Goal: Transaction & Acquisition: Purchase product/service

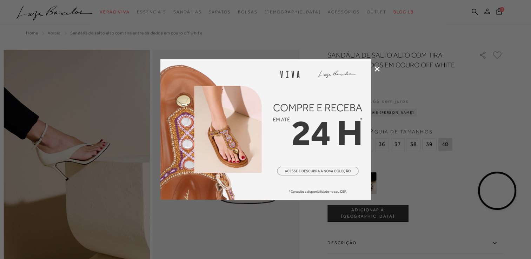
click at [377, 68] on icon at bounding box center [377, 68] width 5 height 5
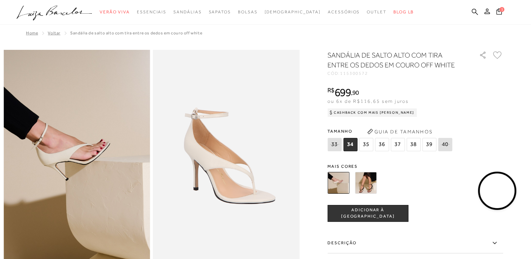
click at [369, 185] on img at bounding box center [366, 183] width 22 height 22
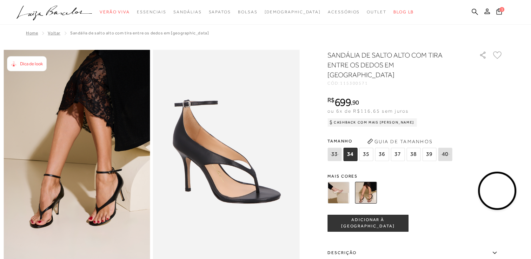
click at [344, 182] on img at bounding box center [339, 193] width 22 height 22
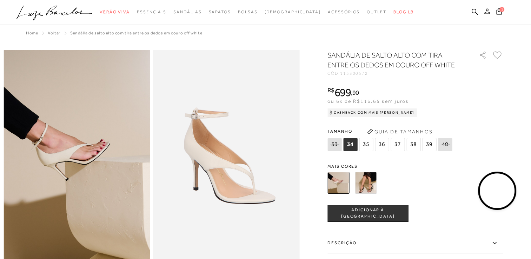
click at [372, 183] on img at bounding box center [366, 183] width 22 height 22
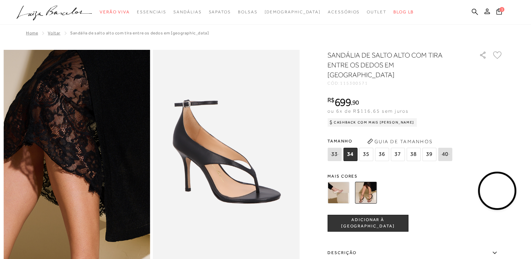
click at [124, 61] on img at bounding box center [29, 259] width 293 height 440
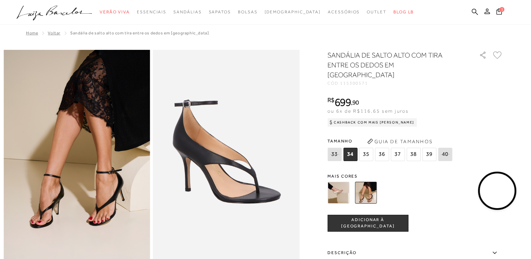
click at [49, 34] on span "Voltar" at bounding box center [54, 33] width 13 height 5
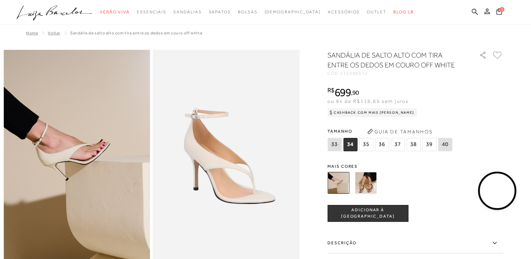
click at [50, 32] on span "Voltar" at bounding box center [54, 33] width 13 height 5
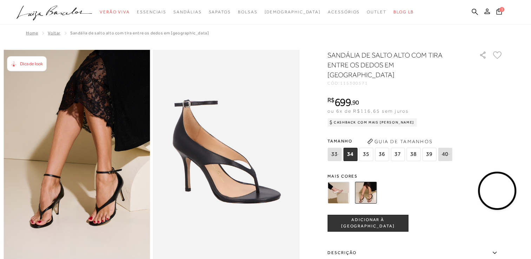
click at [50, 32] on span "Voltar" at bounding box center [54, 33] width 13 height 5
click at [51, 33] on span "Voltar" at bounding box center [54, 33] width 13 height 5
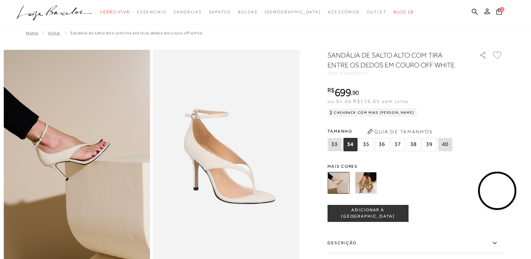
click at [49, 34] on span "Voltar" at bounding box center [54, 33] width 13 height 5
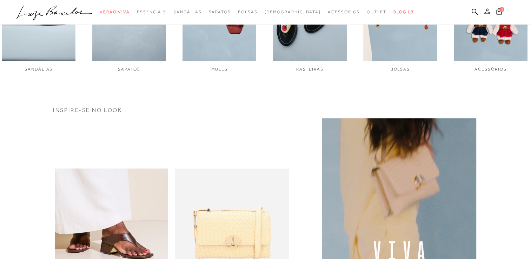
scroll to position [345, 0]
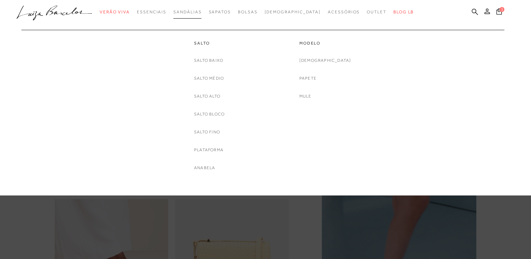
click at [200, 11] on span "Sandálias" at bounding box center [187, 11] width 28 height 5
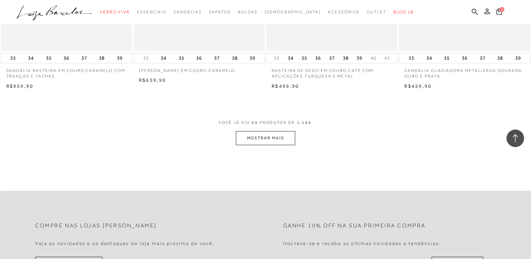
scroll to position [1407, 0]
click at [258, 136] on button "MOSTRAR MAIS" at bounding box center [265, 137] width 59 height 14
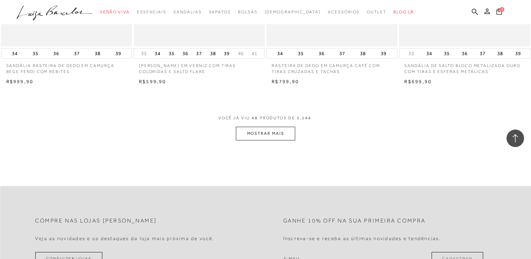
scroll to position [2868, 0]
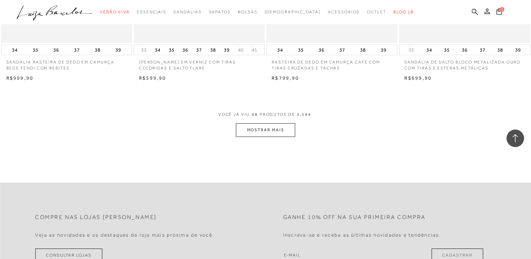
click at [264, 126] on button "MOSTRAR MAIS" at bounding box center [265, 130] width 59 height 14
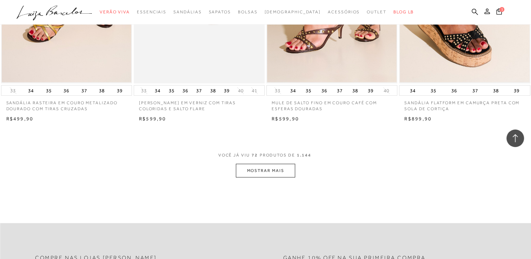
scroll to position [4283, 0]
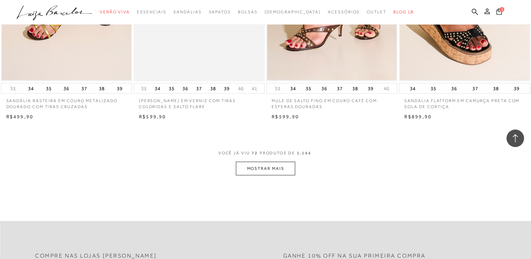
click at [264, 168] on button "MOSTRAR MAIS" at bounding box center [265, 169] width 59 height 14
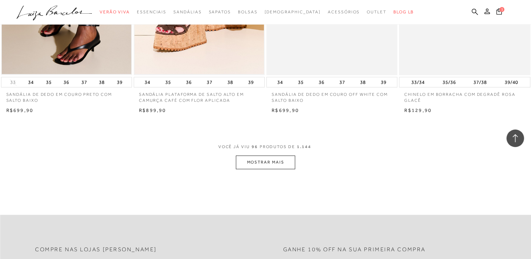
scroll to position [5756, 0]
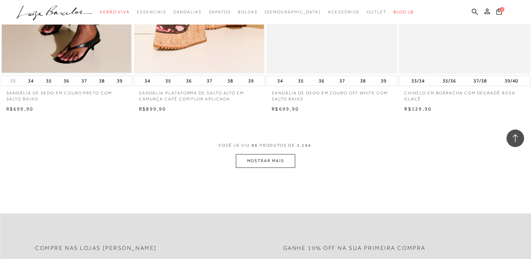
click at [266, 158] on button "MOSTRAR MAIS" at bounding box center [265, 161] width 59 height 14
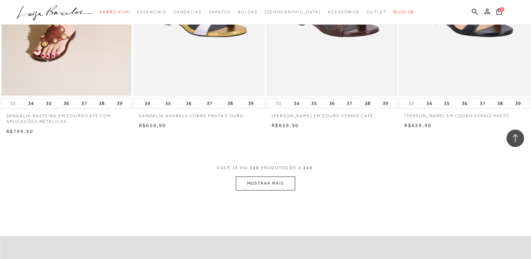
scroll to position [7193, 0]
click at [260, 182] on button "MOSTRAR MAIS" at bounding box center [265, 183] width 59 height 14
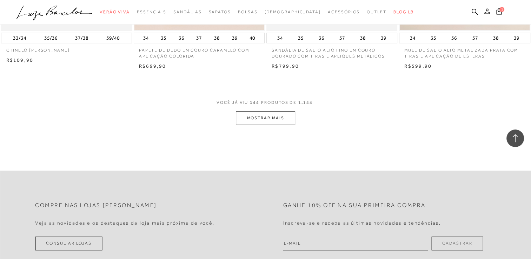
scroll to position [8720, 0]
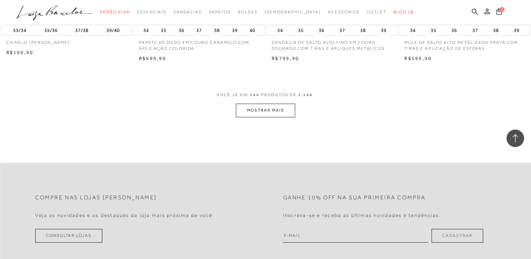
click at [269, 109] on button "MOSTRAR MAIS" at bounding box center [265, 111] width 59 height 14
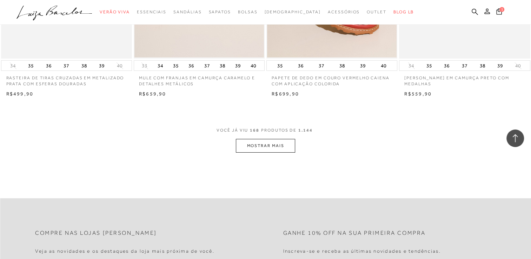
scroll to position [10141, 0]
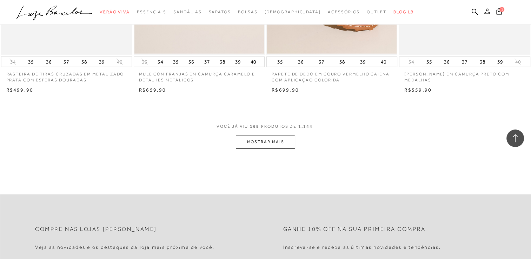
click at [258, 143] on button "MOSTRAR MAIS" at bounding box center [265, 142] width 59 height 14
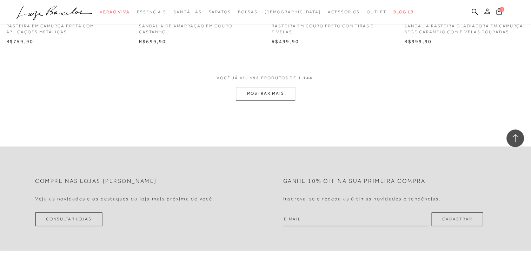
scroll to position [11578, 0]
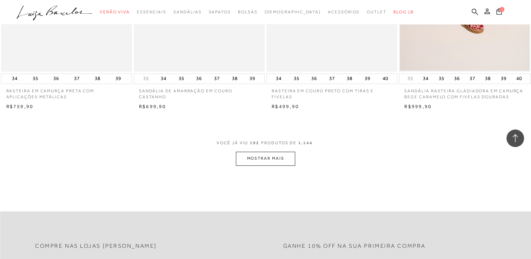
click at [266, 160] on button "MOSTRAR MAIS" at bounding box center [265, 159] width 59 height 14
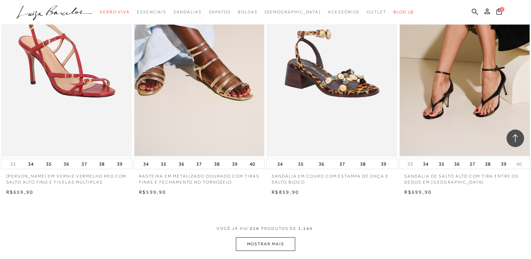
scroll to position [12947, 0]
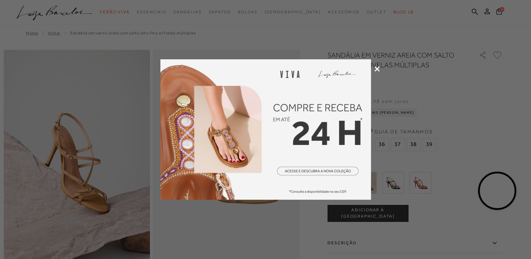
click at [377, 69] on icon at bounding box center [377, 68] width 5 height 5
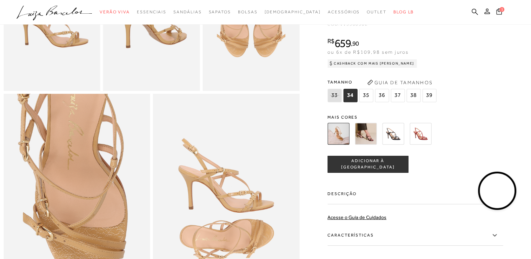
scroll to position [327, 0]
click at [362, 141] on img at bounding box center [366, 134] width 22 height 22
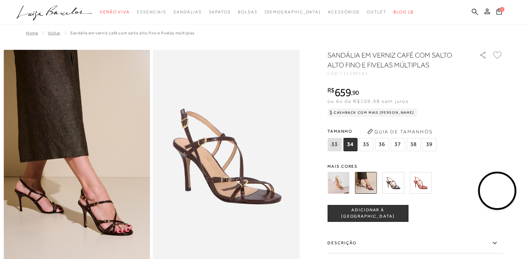
click at [392, 180] on img at bounding box center [393, 183] width 22 height 22
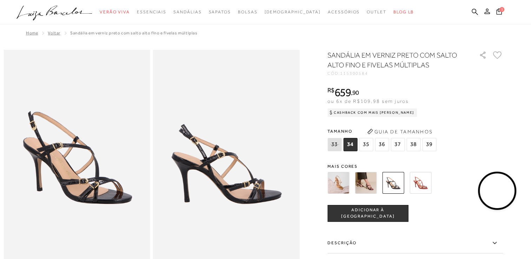
click at [424, 160] on div "SANDÁLIA EM VERNIZ PRETO COM SALTO ALTO FINO E FIVELAS MÚLTIPLAS CÓD: 115300584…" at bounding box center [416, 206] width 176 height 312
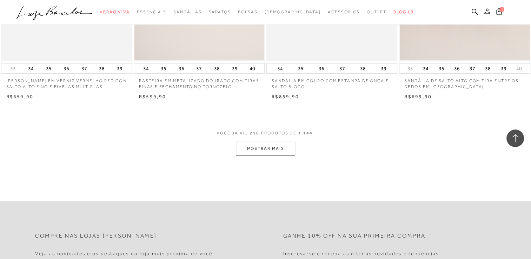
scroll to position [13043, 0]
click at [271, 146] on button "MOSTRAR MAIS" at bounding box center [265, 148] width 59 height 14
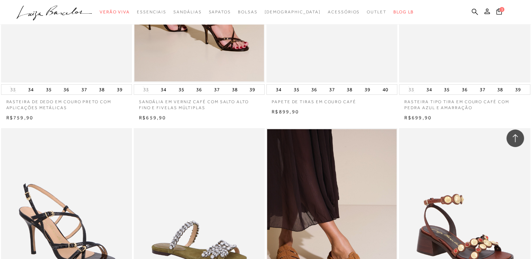
scroll to position [13225, 0]
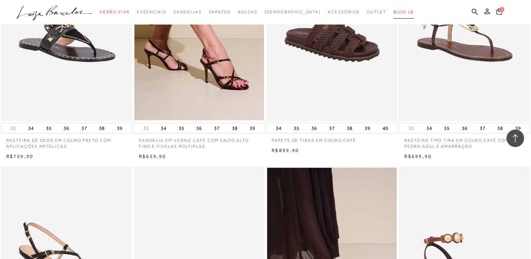
click at [394, 10] on span "BLOG LB" at bounding box center [404, 11] width 20 height 5
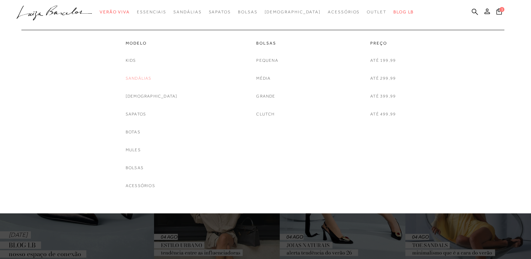
click at [150, 77] on link "Sandálias" at bounding box center [139, 78] width 26 height 7
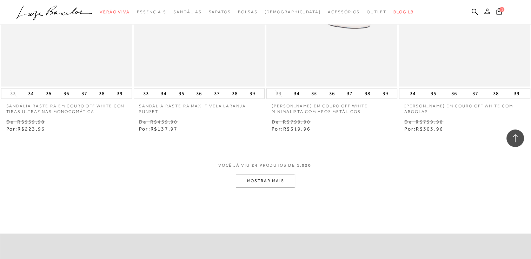
scroll to position [1419, 0]
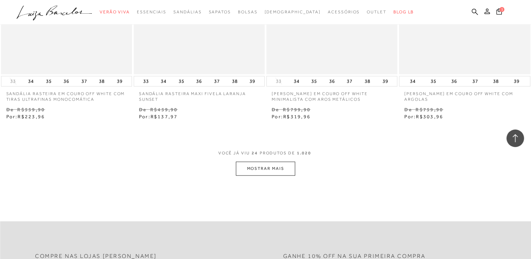
click at [269, 170] on button "MOSTRAR MAIS" at bounding box center [265, 169] width 59 height 14
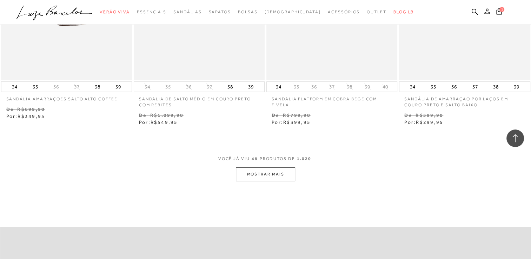
scroll to position [2913, 0]
click at [263, 170] on button "MOSTRAR MAIS" at bounding box center [265, 174] width 59 height 14
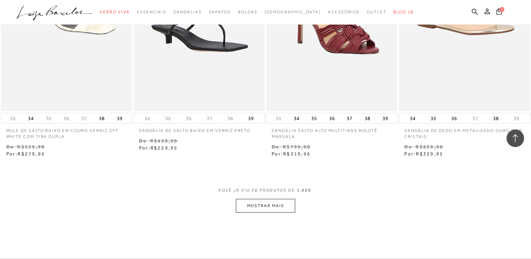
scroll to position [4387, 0]
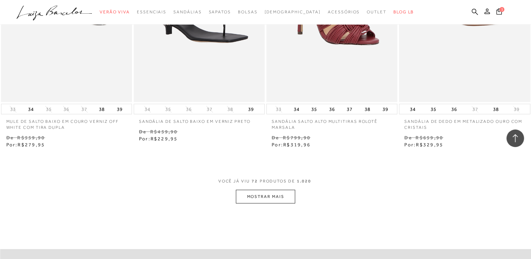
click at [261, 200] on button "MOSTRAR MAIS" at bounding box center [265, 197] width 59 height 14
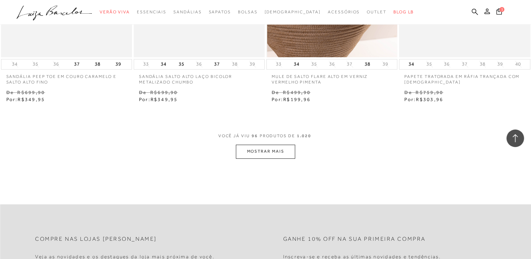
scroll to position [5938, 0]
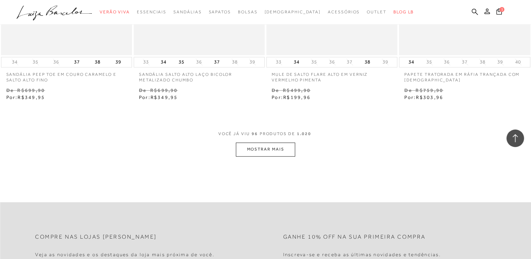
click at [269, 144] on button "MOSTRAR MAIS" at bounding box center [265, 150] width 59 height 14
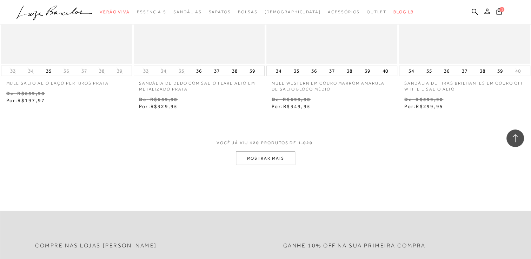
scroll to position [7428, 0]
click at [262, 153] on button "MOSTRAR MAIS" at bounding box center [265, 158] width 59 height 14
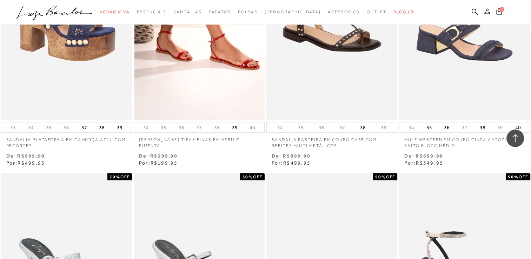
scroll to position [7097, 0]
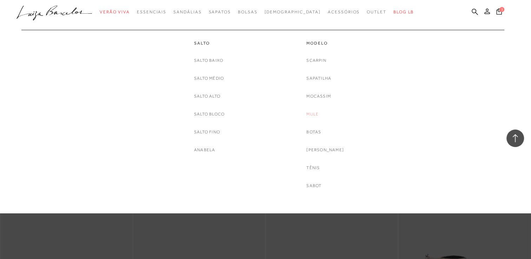
click at [319, 113] on link "Mule" at bounding box center [312, 114] width 12 height 7
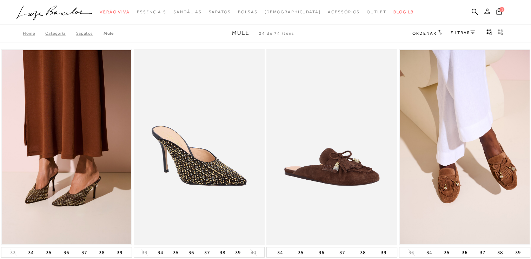
click at [474, 34] on link "FILTRAR" at bounding box center [463, 32] width 25 height 5
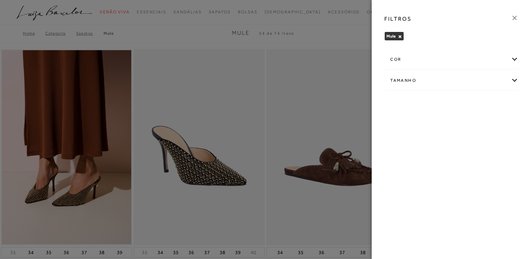
click at [514, 16] on icon at bounding box center [515, 18] width 8 height 8
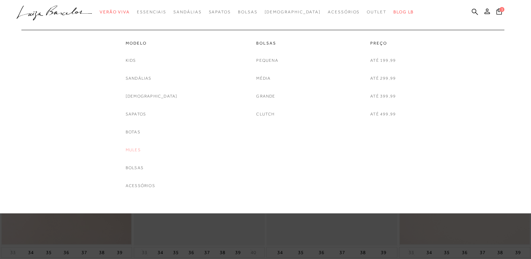
click at [140, 150] on link "Mules" at bounding box center [133, 149] width 15 height 7
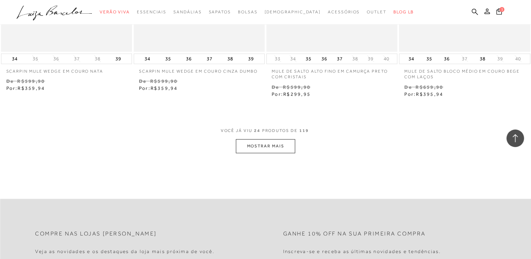
scroll to position [1442, 0]
click at [265, 144] on button "MOSTRAR MAIS" at bounding box center [265, 146] width 59 height 14
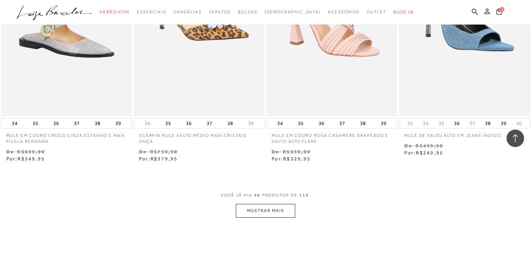
scroll to position [2879, 0]
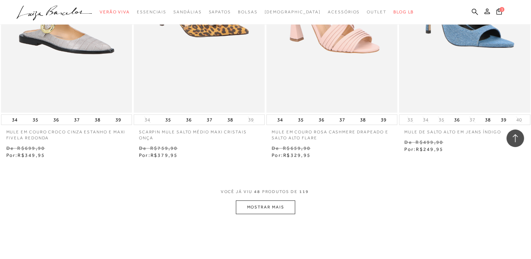
click at [264, 207] on button "MOSTRAR MAIS" at bounding box center [265, 207] width 59 height 14
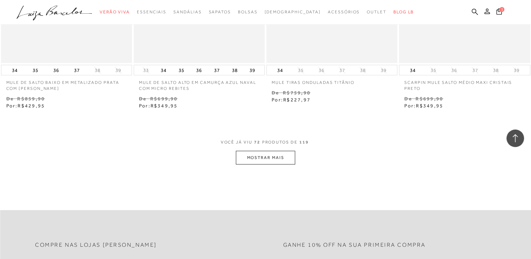
scroll to position [4426, 0]
click at [277, 156] on button "MOSTRAR MAIS" at bounding box center [265, 158] width 59 height 14
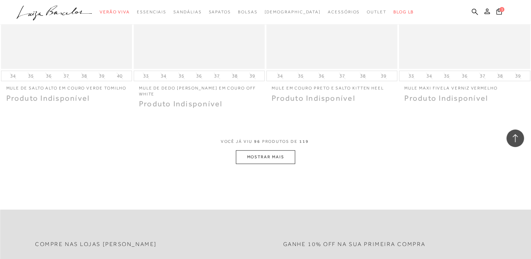
scroll to position [5912, 0]
click at [268, 152] on button "MOSTRAR MAIS" at bounding box center [265, 157] width 59 height 14
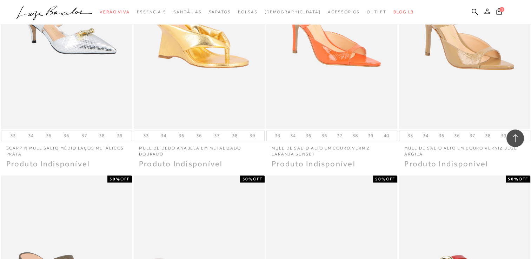
scroll to position [5025, 0]
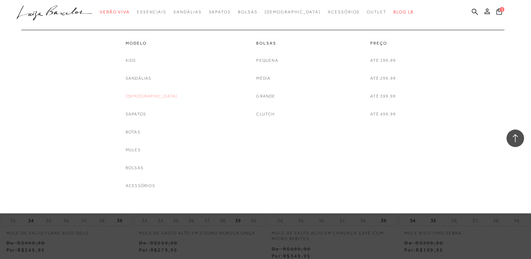
click at [145, 97] on link "[DEMOGRAPHIC_DATA]" at bounding box center [152, 96] width 52 height 7
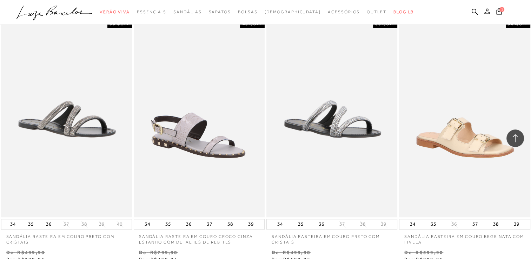
scroll to position [501, 0]
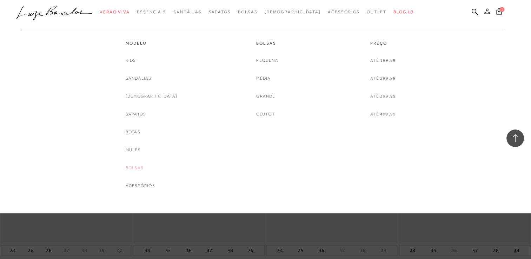
click at [144, 164] on link "Bolsas" at bounding box center [135, 167] width 18 height 7
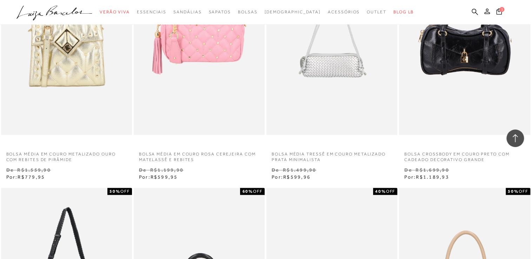
scroll to position [1107, 0]
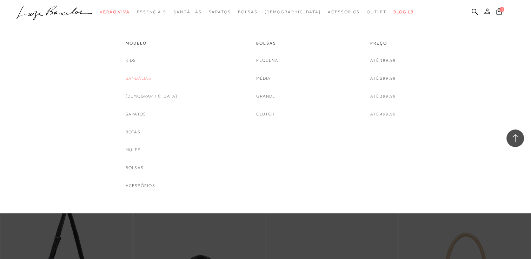
click at [149, 79] on link "Sandálias" at bounding box center [139, 78] width 26 height 7
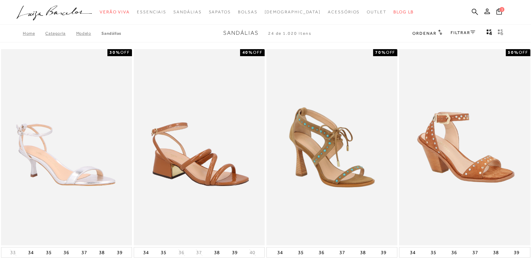
click at [502, 32] on icon "gridText6Desc" at bounding box center [502, 33] width 2 height 4
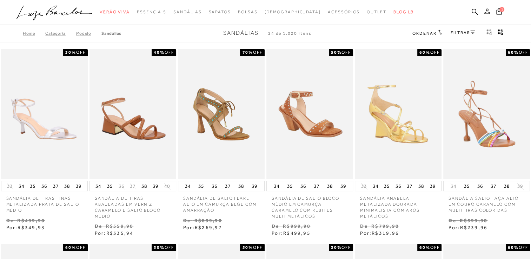
click at [474, 33] on icon at bounding box center [472, 33] width 5 height 4
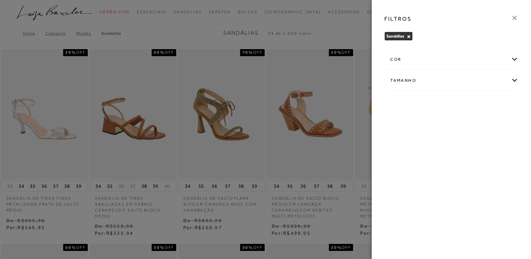
click at [511, 81] on div "Tamanho" at bounding box center [451, 80] width 133 height 19
click at [491, 138] on span "38" at bounding box center [488, 140] width 10 height 5
click at [488, 138] on input "38" at bounding box center [484, 141] width 7 height 7
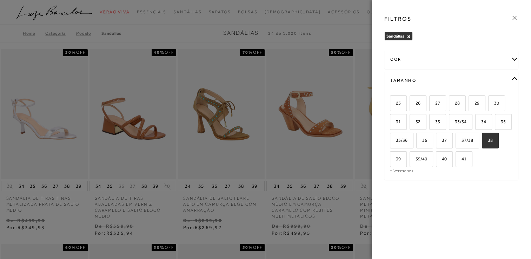
checkbox input "true"
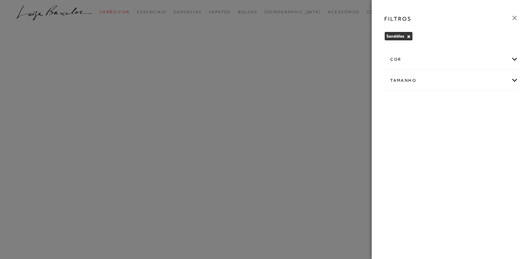
click at [393, 162] on div "FILTROS Sandálias × Limpar todos os refinamentos cor AMARELO ANIMAL PRINT AZUL" at bounding box center [451, 129] width 159 height 259
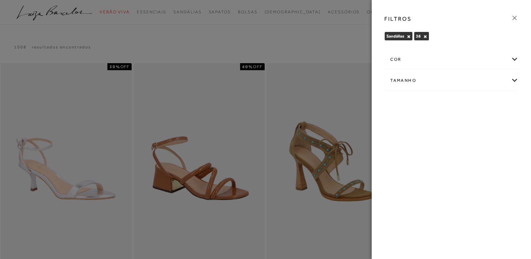
click at [513, 82] on div "Tamanho" at bounding box center [451, 80] width 133 height 19
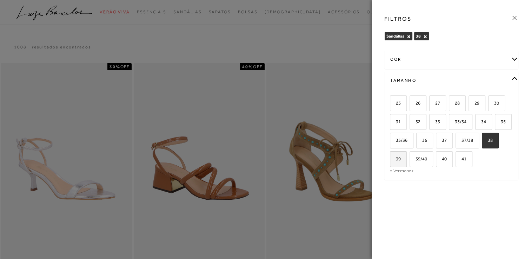
click at [400, 158] on span "39" at bounding box center [396, 158] width 10 height 5
click at [396, 158] on input "39" at bounding box center [392, 160] width 7 height 7
checkbox input "true"
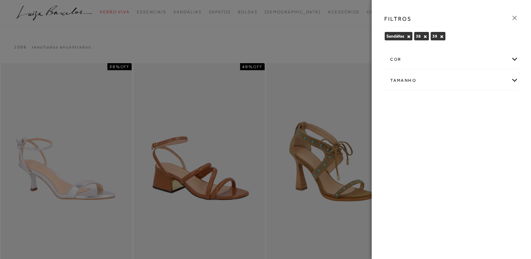
click at [515, 18] on icon at bounding box center [515, 18] width 8 height 8
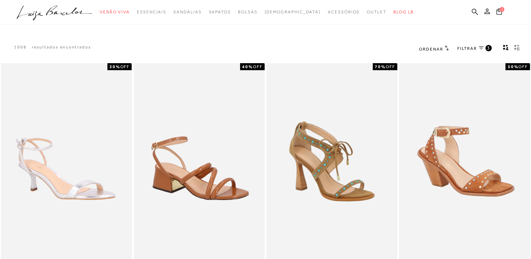
click at [482, 47] on icon at bounding box center [481, 47] width 5 height 3
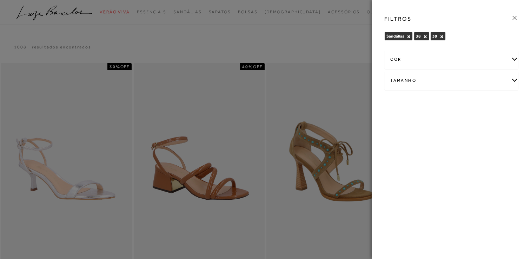
click at [511, 59] on div "cor" at bounding box center [451, 59] width 133 height 19
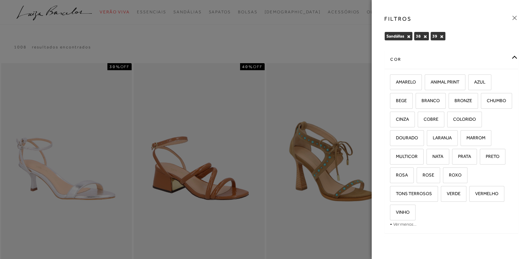
click at [517, 18] on icon at bounding box center [515, 18] width 8 height 8
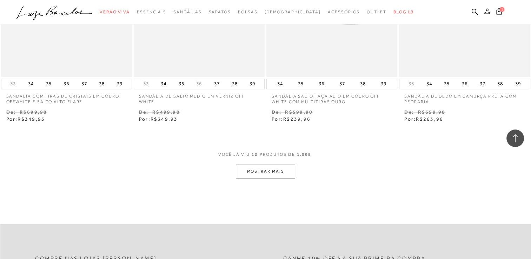
scroll to position [686, 0]
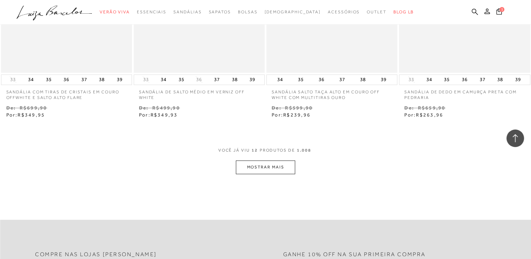
click at [269, 168] on button "MOSTRAR MAIS" at bounding box center [265, 167] width 59 height 14
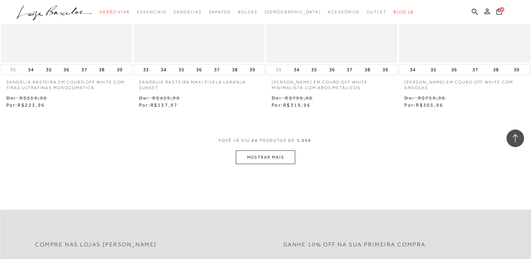
scroll to position [1447, 0]
click at [265, 155] on button "MOSTRAR MAIS" at bounding box center [265, 156] width 59 height 14
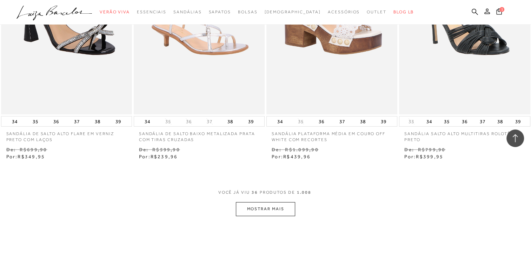
scroll to position [2175, 0]
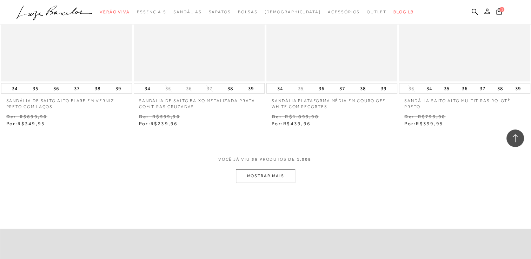
click at [268, 176] on button "MOSTRAR MAIS" at bounding box center [265, 176] width 59 height 14
